Goal: Task Accomplishment & Management: Use online tool/utility

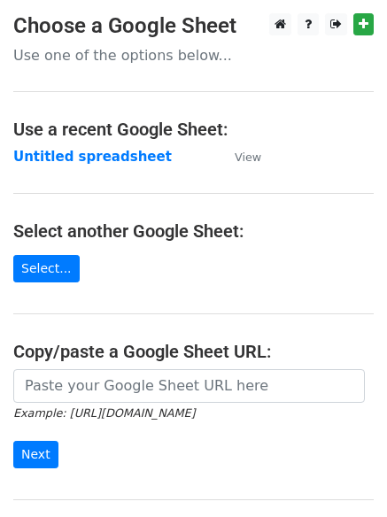
click at [200, 471] on div "Example: https://docs.google.com/spreadsheets/d/abc/edit Next" at bounding box center [193, 427] width 387 height 117
click at [169, 163] on td "Untitled spreadsheet" at bounding box center [114, 157] width 203 height 20
click at [136, 160] on strong "Untitled spreadsheet" at bounding box center [92, 157] width 158 height 16
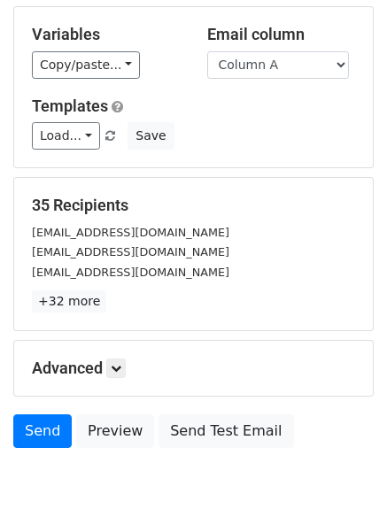
scroll to position [171, 0]
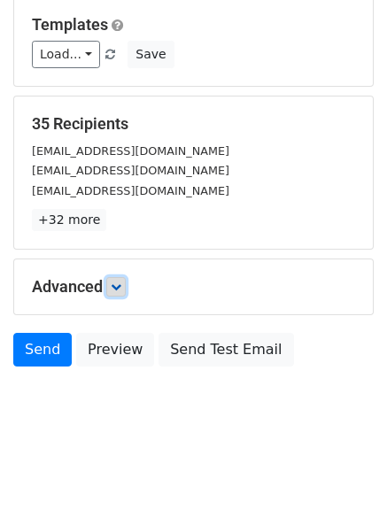
click at [116, 280] on link at bounding box center [115, 286] width 19 height 19
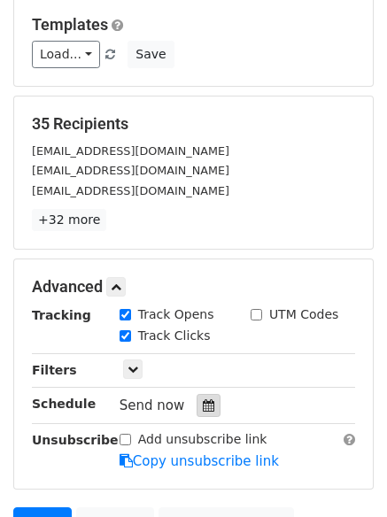
click at [204, 405] on icon at bounding box center [208, 405] width 11 height 12
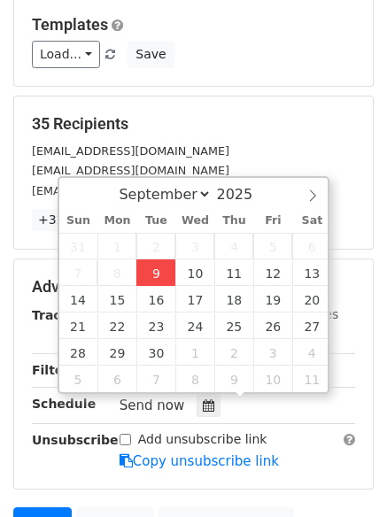
type input "2025-09-09 14:20"
type input "02"
type input "20"
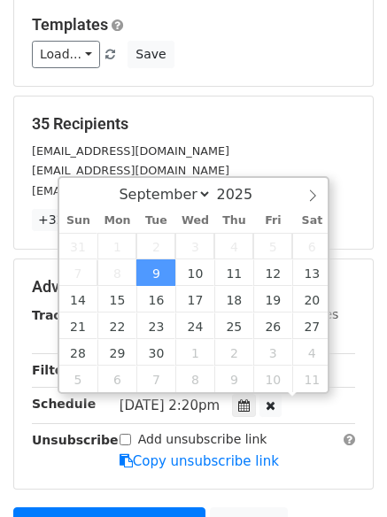
scroll to position [1, 0]
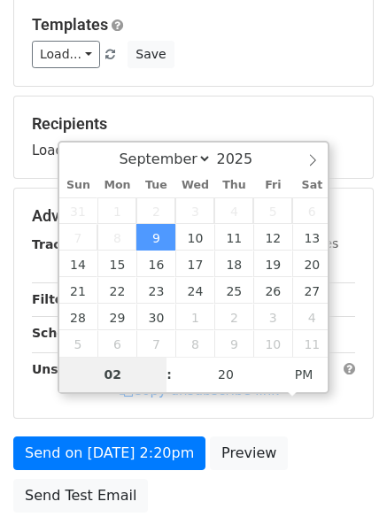
type input "4"
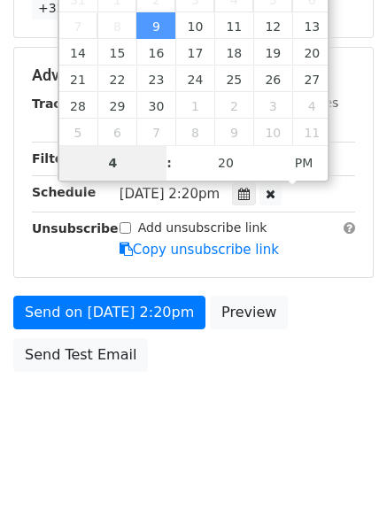
scroll to position [387, 0]
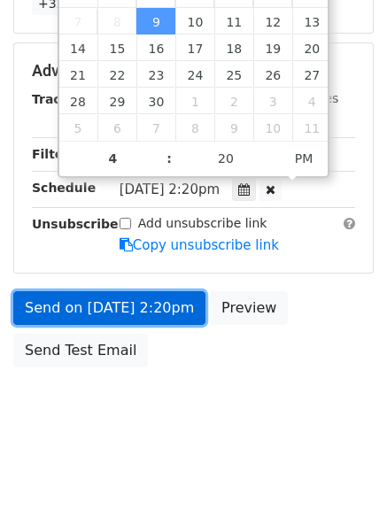
type input "2025-09-09 16:20"
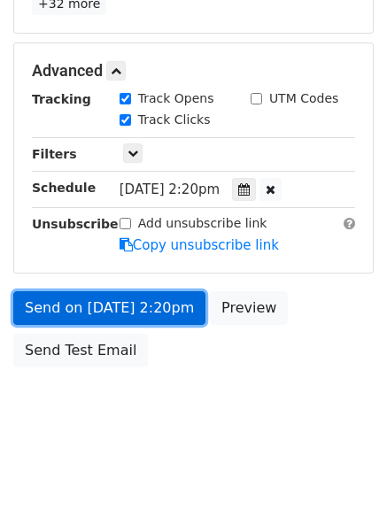
click at [160, 318] on link "Send on Sep 9 at 2:20pm" at bounding box center [109, 308] width 192 height 34
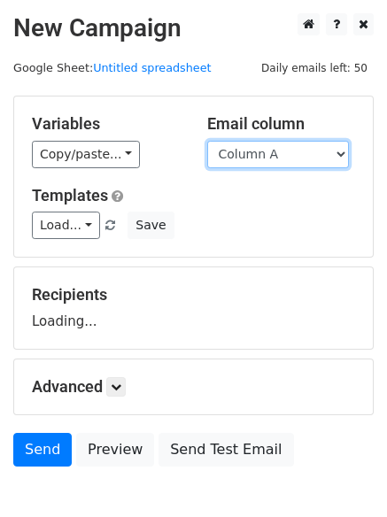
click at [273, 149] on select "Column A Column B Column C Column D" at bounding box center [278, 154] width 142 height 27
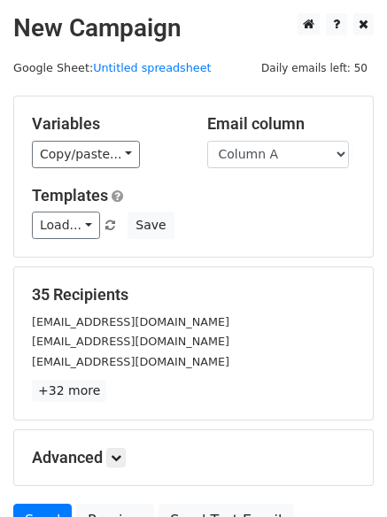
click at [260, 198] on h5 "Templates" at bounding box center [193, 195] width 323 height 19
click at [278, 160] on select "Column A Column B Column C Column D" at bounding box center [278, 154] width 142 height 27
select select "Column B"
click at [207, 141] on select "Column A Column B Column C Column D" at bounding box center [278, 154] width 142 height 27
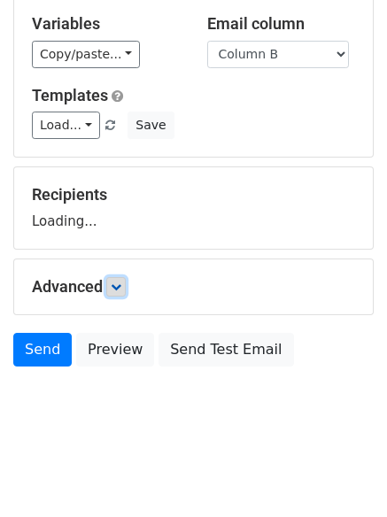
click at [116, 285] on icon at bounding box center [116, 286] width 11 height 11
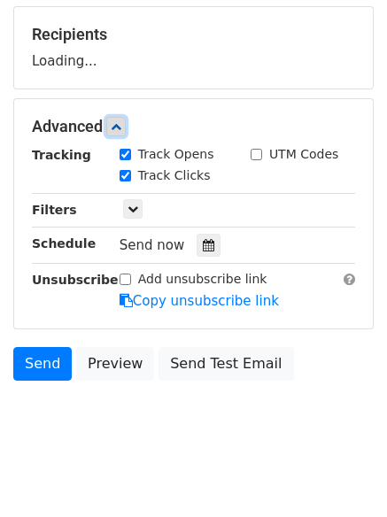
scroll to position [265, 0]
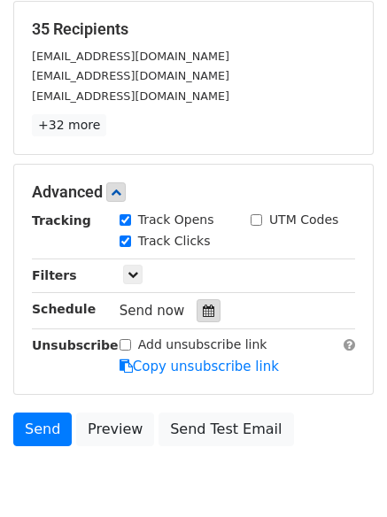
click at [200, 299] on div at bounding box center [208, 310] width 24 height 23
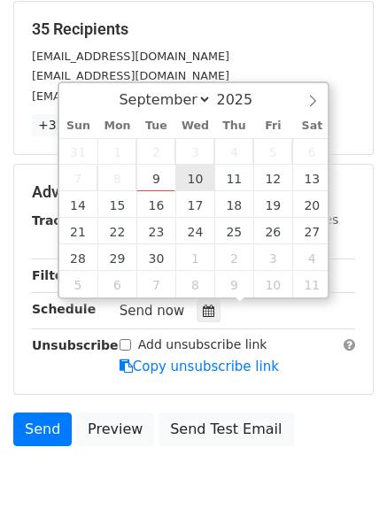
type input "2025-09-10 12:00"
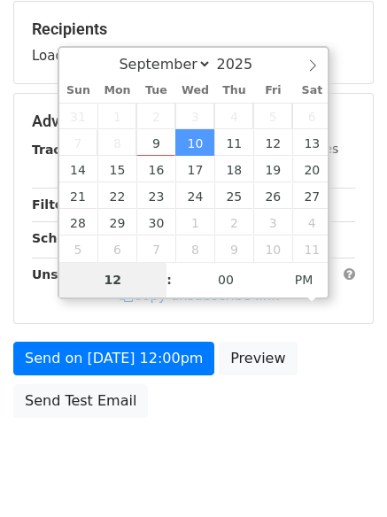
type input "5"
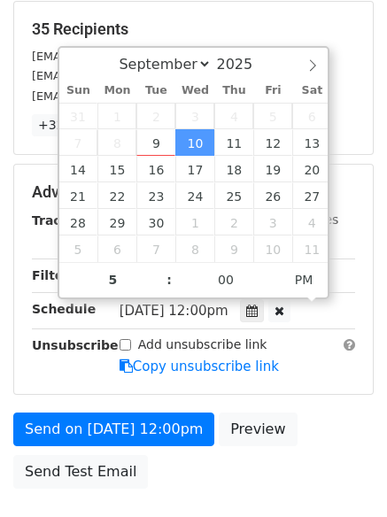
type input "2025-09-10 17:00"
click at [183, 456] on div "Send on Sep 10 at 12:00pm Preview Send Test Email" at bounding box center [193, 454] width 387 height 85
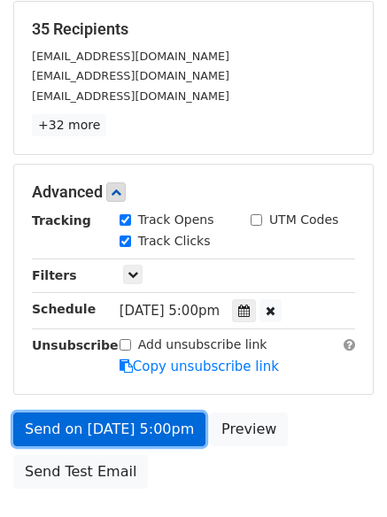
click at [151, 417] on link "Send on Sep 10 at 5:00pm" at bounding box center [109, 429] width 192 height 34
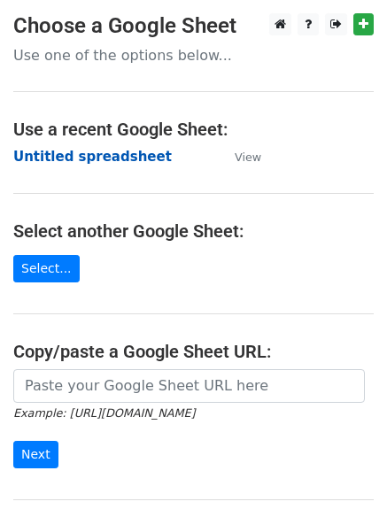
click at [136, 158] on strong "Untitled spreadsheet" at bounding box center [92, 157] width 158 height 16
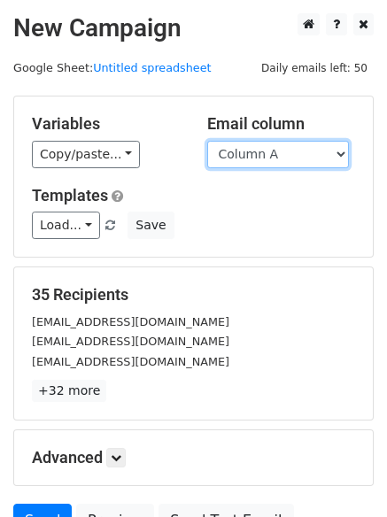
click at [272, 153] on select "Column A Column B Column C Column D" at bounding box center [278, 154] width 142 height 27
select select "Column C"
click at [207, 141] on select "Column A Column B Column C Column D" at bounding box center [278, 154] width 142 height 27
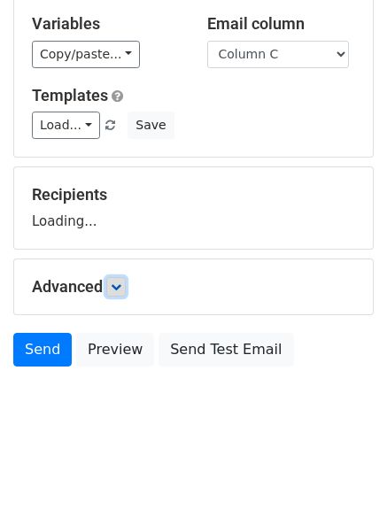
click at [119, 284] on icon at bounding box center [116, 286] width 11 height 11
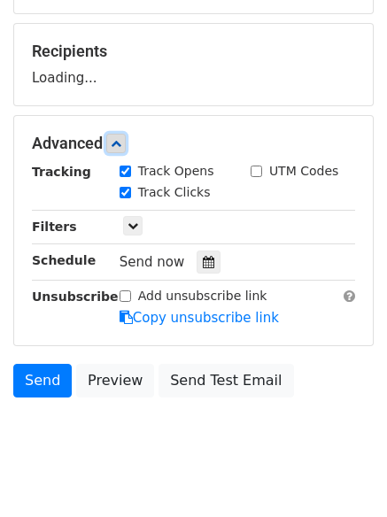
scroll to position [245, 0]
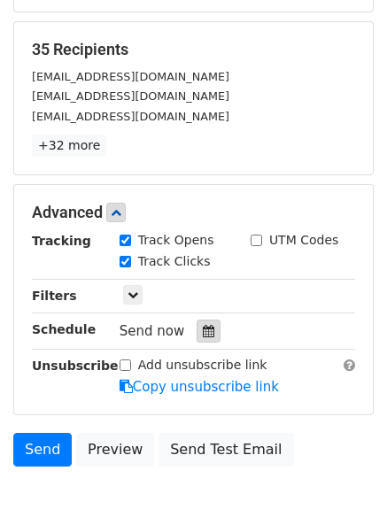
click at [203, 341] on div at bounding box center [208, 330] width 24 height 23
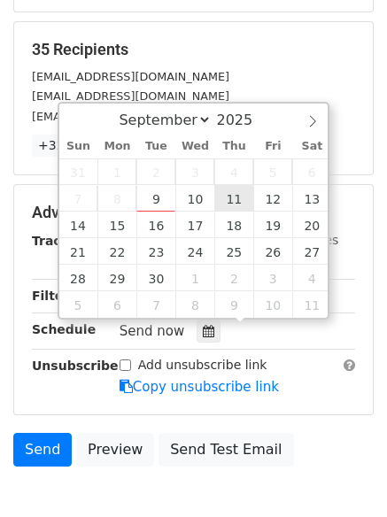
type input "2025-09-11 12:00"
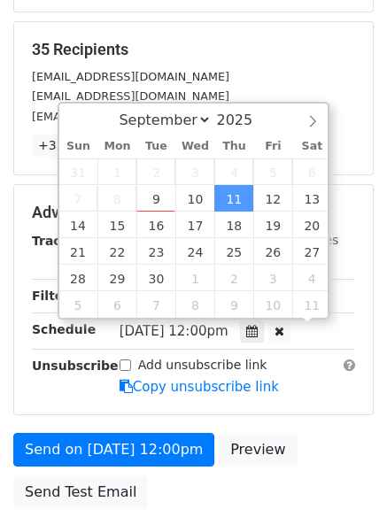
scroll to position [1, 0]
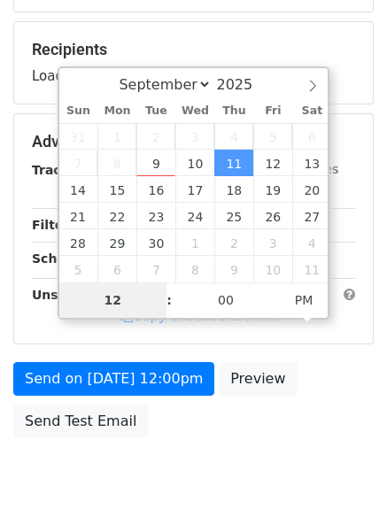
type input "6"
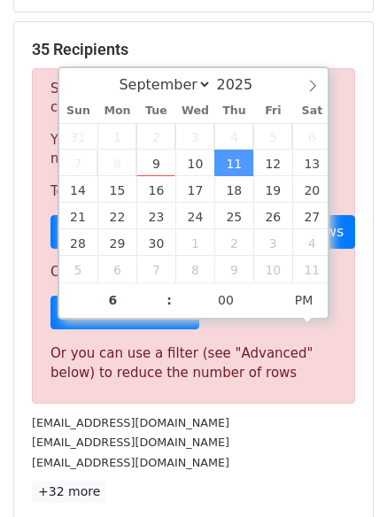
type input "2025-09-11 18:00"
click at [272, 456] on div "info@lddclawyers.com" at bounding box center [193, 462] width 349 height 20
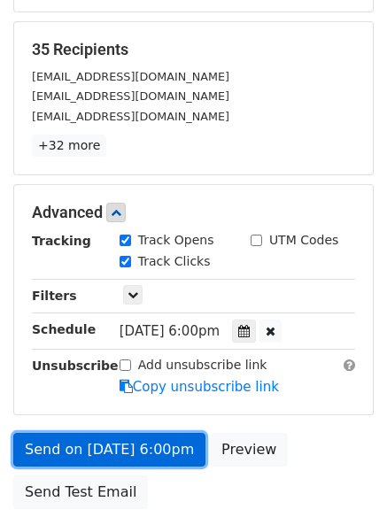
click at [169, 441] on link "Send on Sep 11 at 6:00pm" at bounding box center [109, 450] width 192 height 34
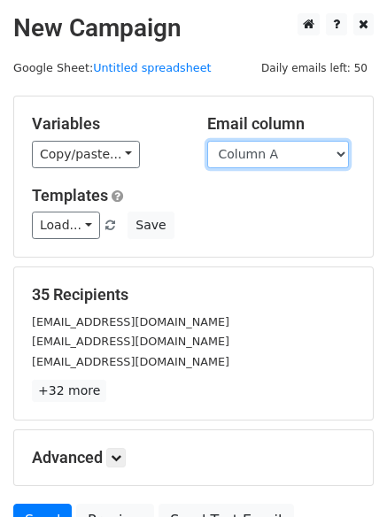
drag, startPoint x: 264, startPoint y: 158, endPoint x: 264, endPoint y: 171, distance: 12.4
click at [264, 158] on select "Column A Column B Column C Column D" at bounding box center [278, 154] width 142 height 27
click at [284, 165] on select "Column A Column B Column C Column D" at bounding box center [278, 154] width 142 height 27
select select "Column D"
click at [207, 141] on select "Column A Column B Column C Column D" at bounding box center [278, 154] width 142 height 27
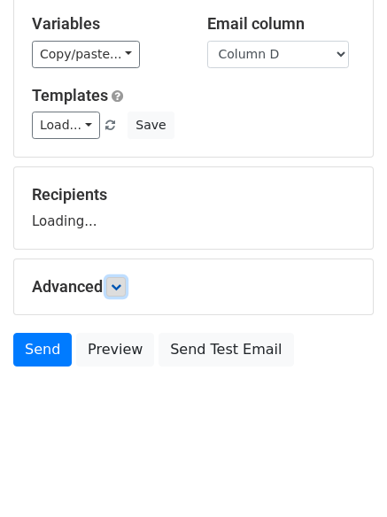
click at [126, 291] on link at bounding box center [115, 286] width 19 height 19
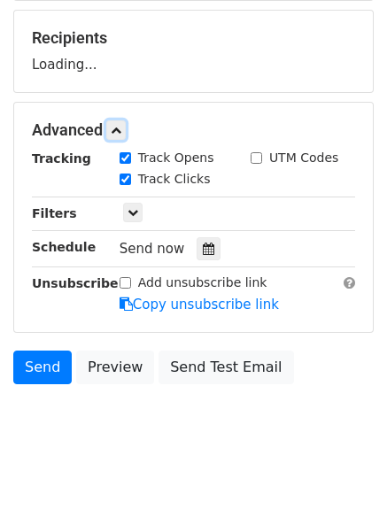
scroll to position [259, 0]
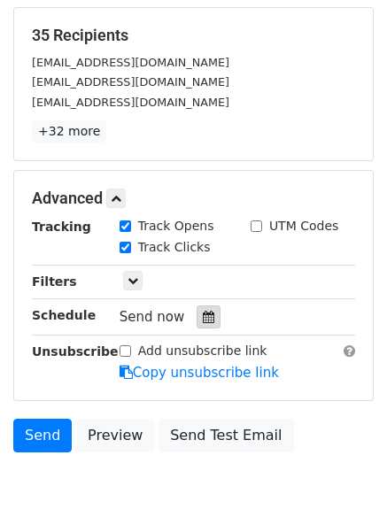
click at [196, 320] on div at bounding box center [208, 316] width 24 height 23
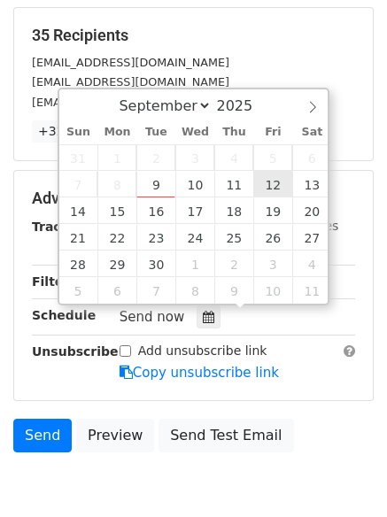
type input "[DATE] 12:00"
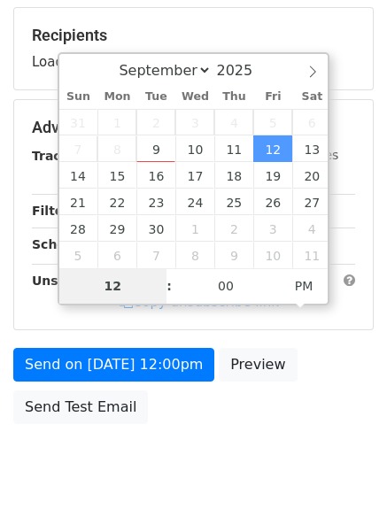
type input "7"
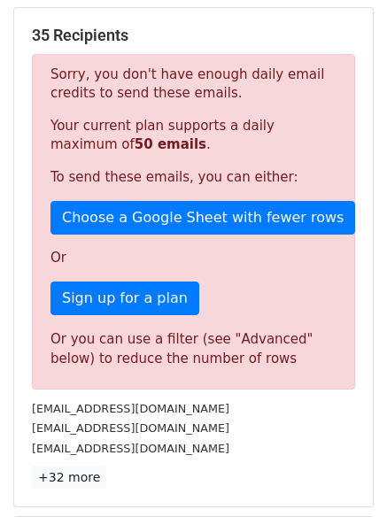
type input "[DATE] 19:00"
click at [203, 444] on div "[EMAIL_ADDRESS][DOMAIN_NAME]" at bounding box center [193, 448] width 349 height 20
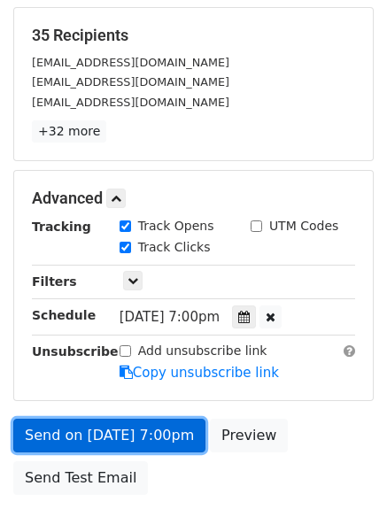
click at [161, 425] on link "Send on [DATE] 7:00pm" at bounding box center [109, 435] width 192 height 34
